Goal: Find specific page/section: Find specific page/section

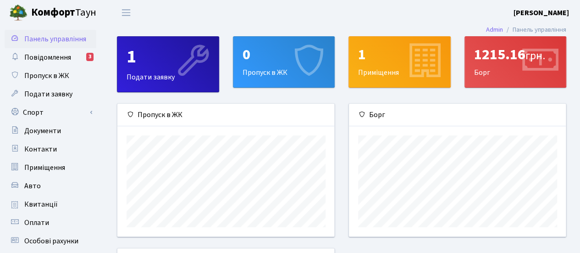
scroll to position [132, 217]
click at [44, 55] on span "Повідомлення" at bounding box center [47, 57] width 47 height 10
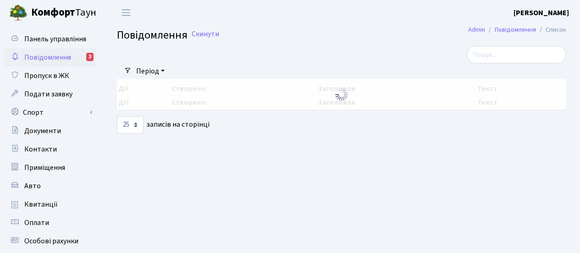
select select "25"
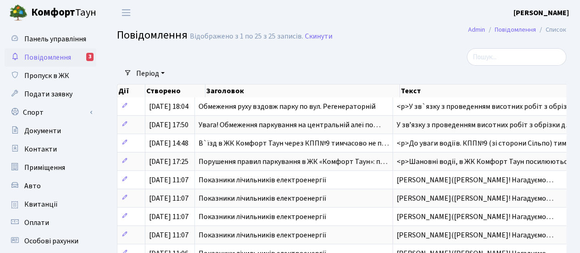
click at [44, 55] on span "Повідомлення" at bounding box center [47, 57] width 47 height 10
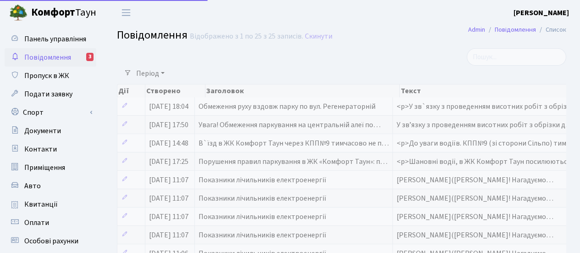
select select "25"
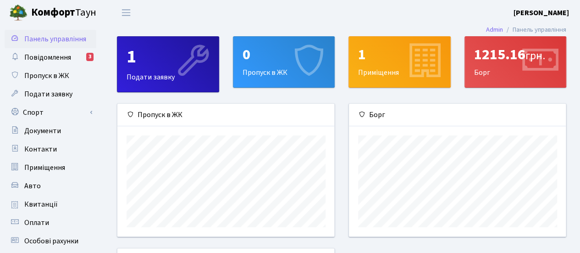
scroll to position [132, 217]
click at [354, 25] on main "Admin Панель управління 1 Подати заявку 0 Пропуск в ЖК 1 Приміщення 1215.16 грн…" at bounding box center [341, 207] width 477 height 365
click at [40, 205] on span "Квитанції" at bounding box center [40, 204] width 33 height 10
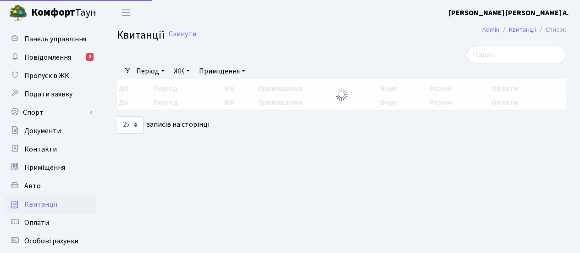
select select "25"
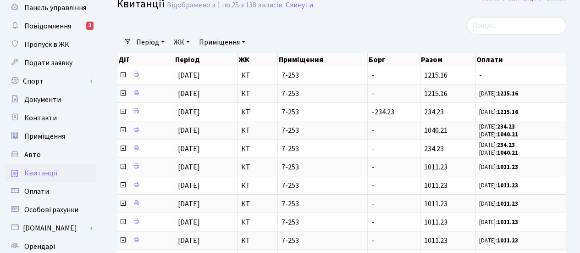
scroll to position [46, 0]
